Goal: Find contact information: Find contact information

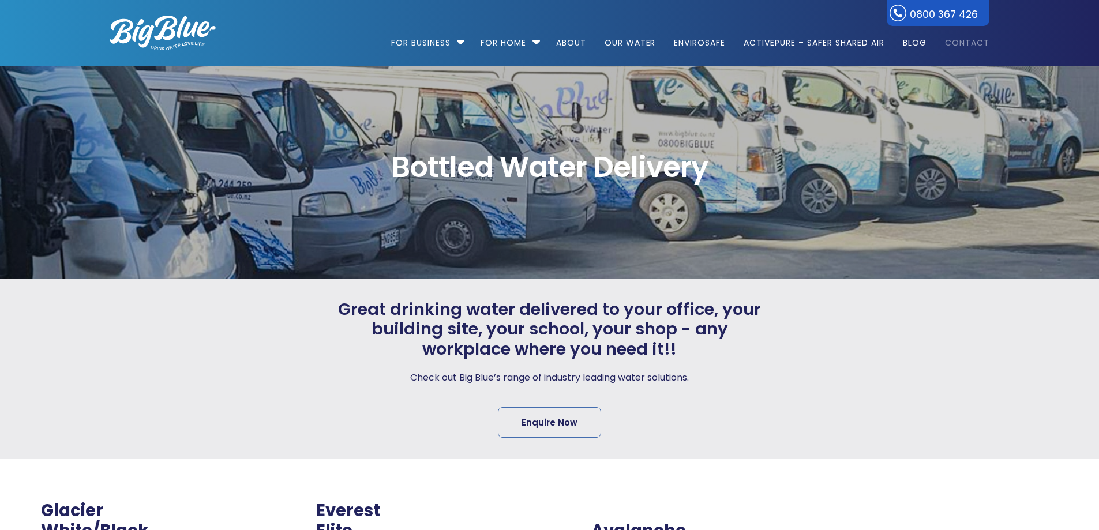
click at [989, 23] on link "0800 367 426" at bounding box center [938, 13] width 103 height 26
click at [967, 42] on link "Contact" at bounding box center [963, 37] width 53 height 74
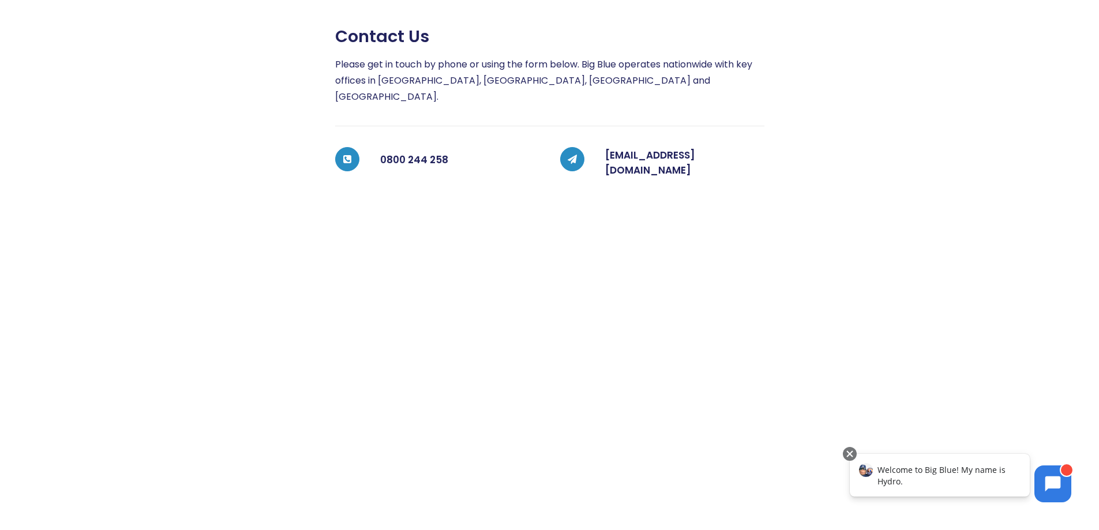
scroll to position [197, 0]
